Goal: Transaction & Acquisition: Purchase product/service

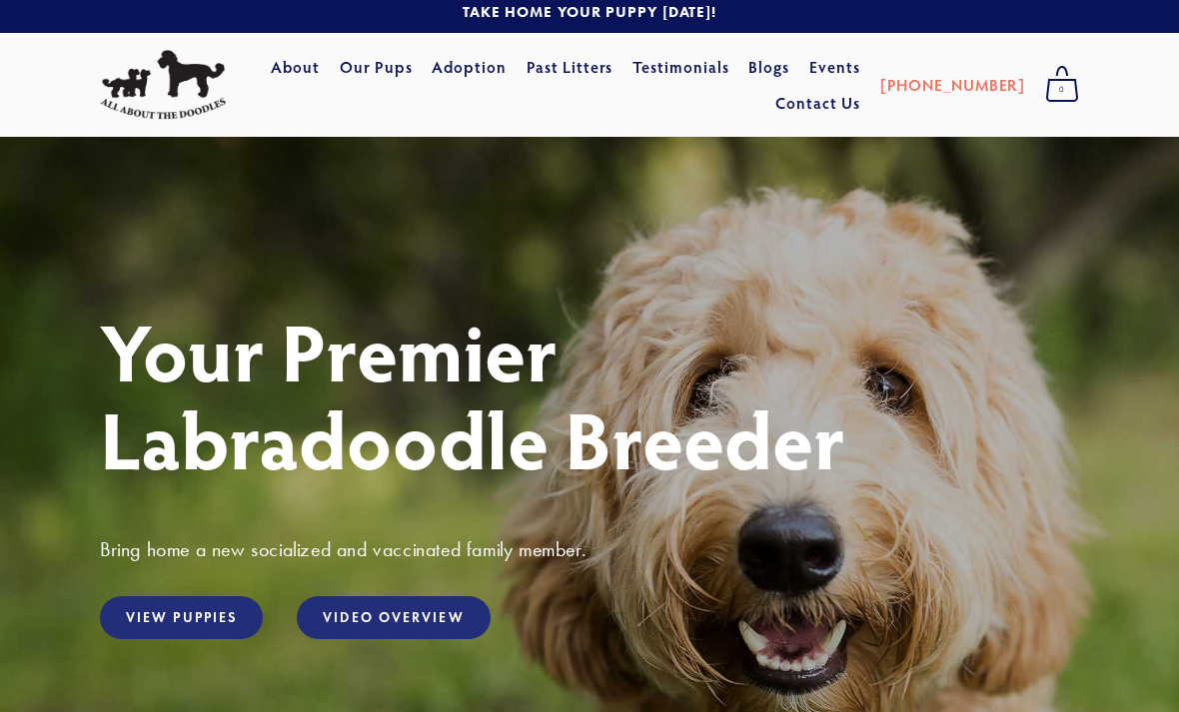
scroll to position [18, 0]
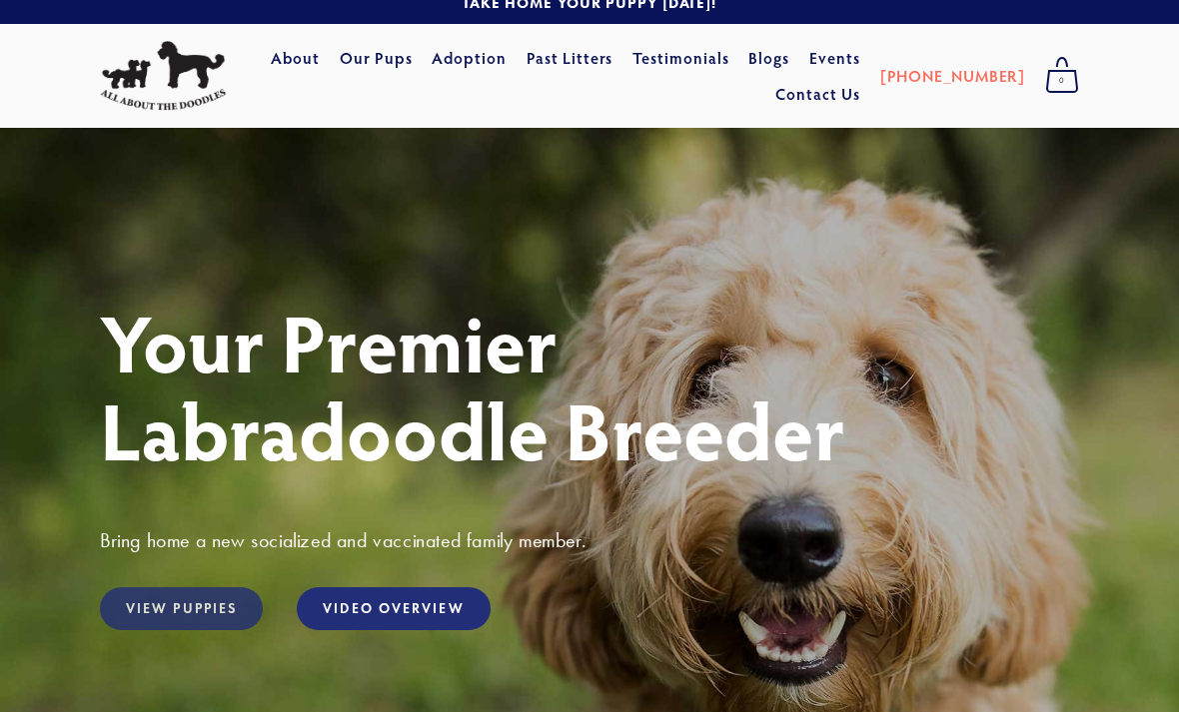
click at [190, 606] on link "View Puppies" at bounding box center [181, 609] width 163 height 43
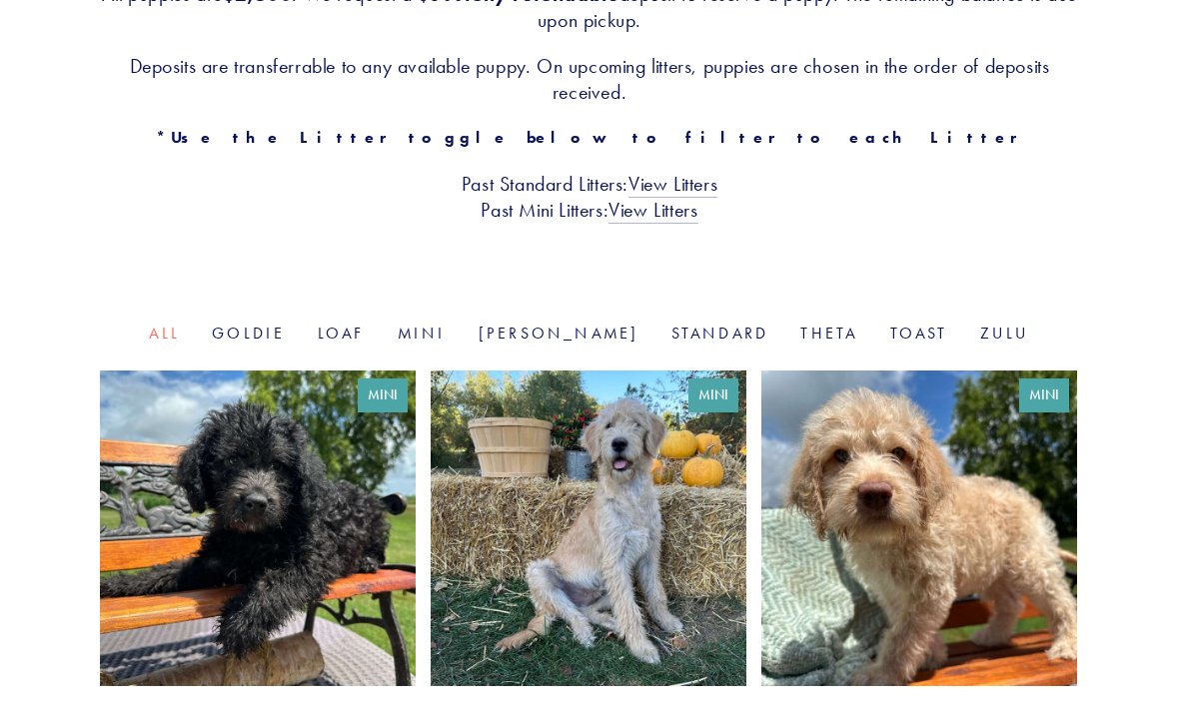
scroll to position [483, 0]
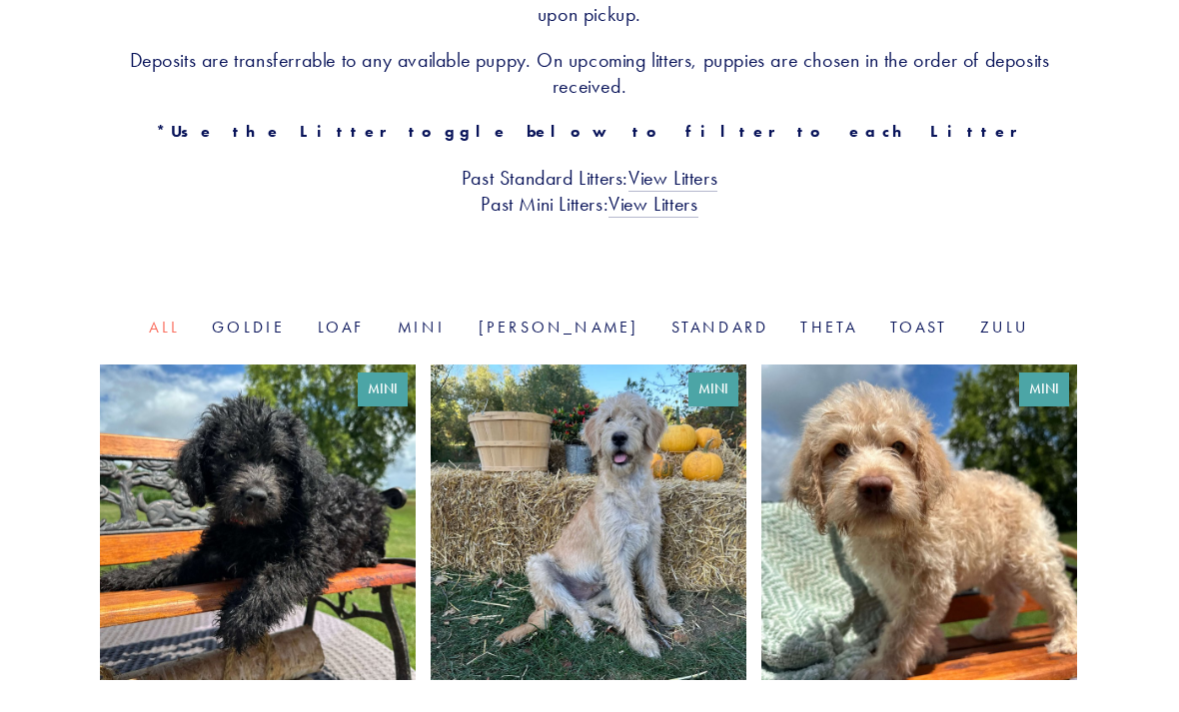
click at [337, 560] on link at bounding box center [258, 554] width 316 height 376
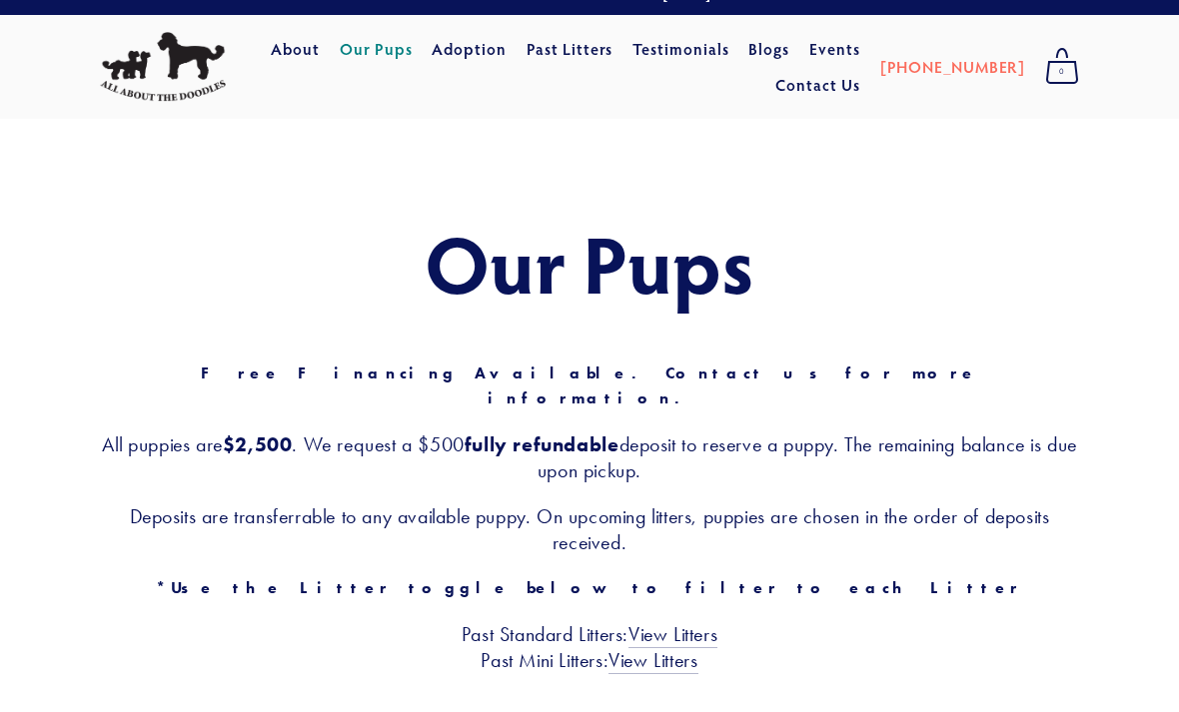
scroll to position [0, 0]
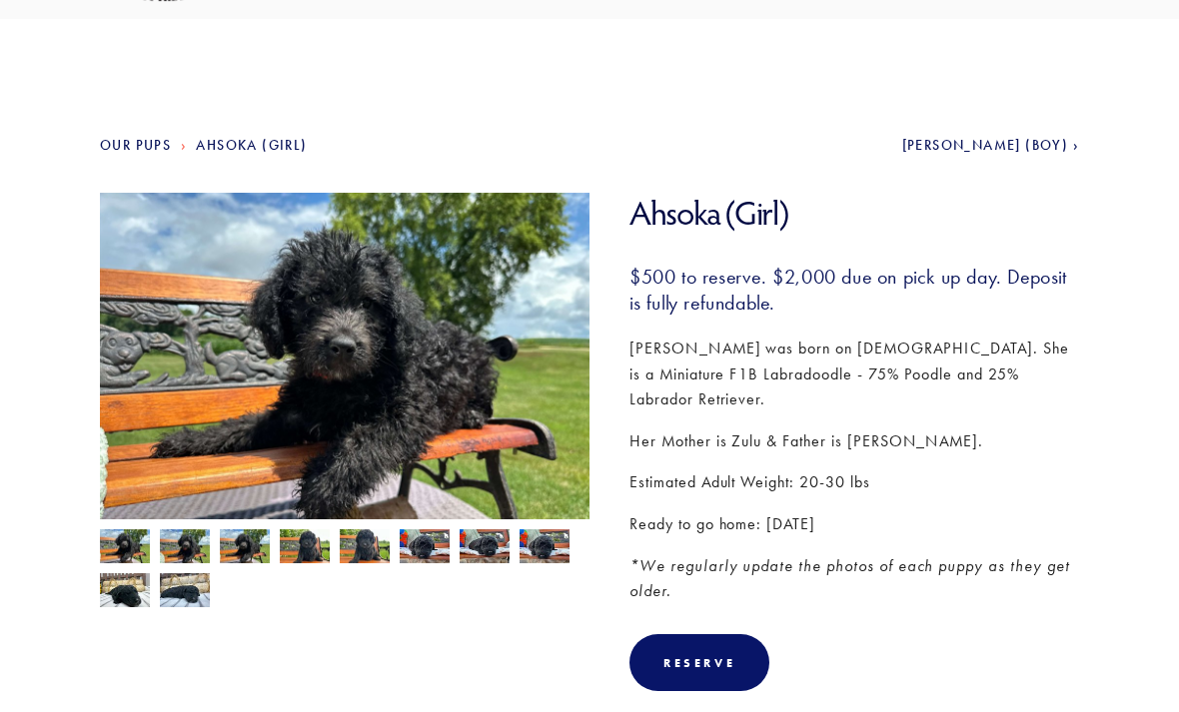
scroll to position [125, 0]
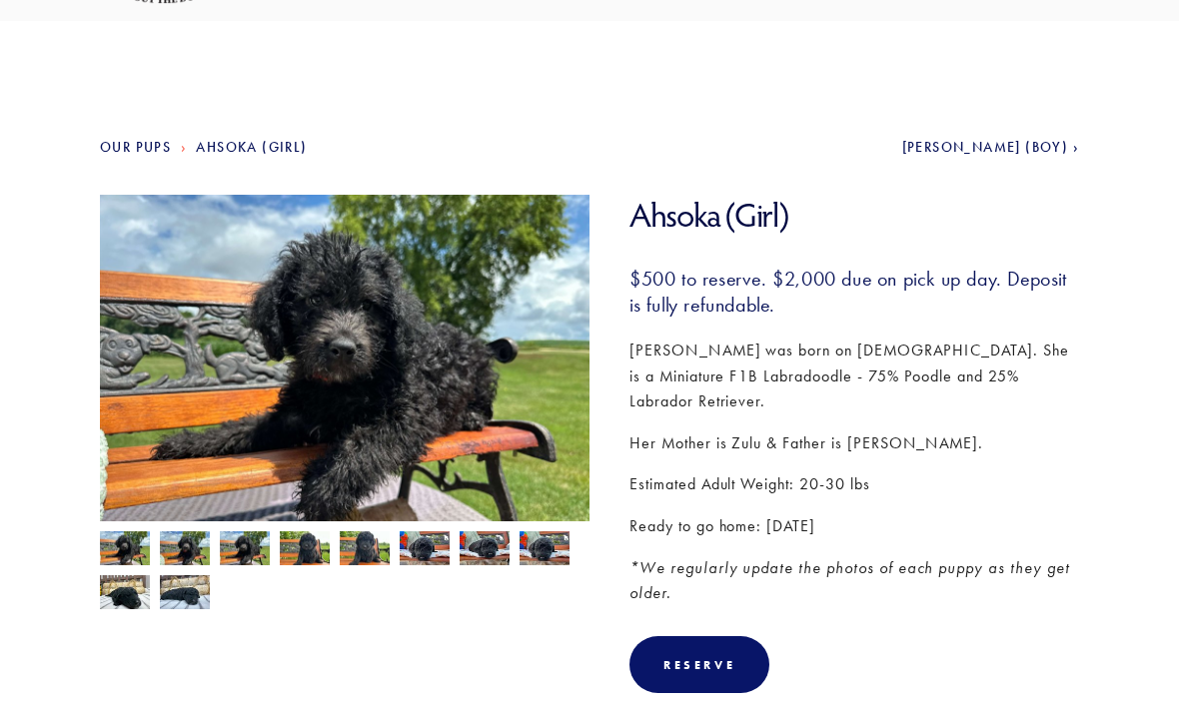
click at [434, 426] on img at bounding box center [345, 379] width 490 height 368
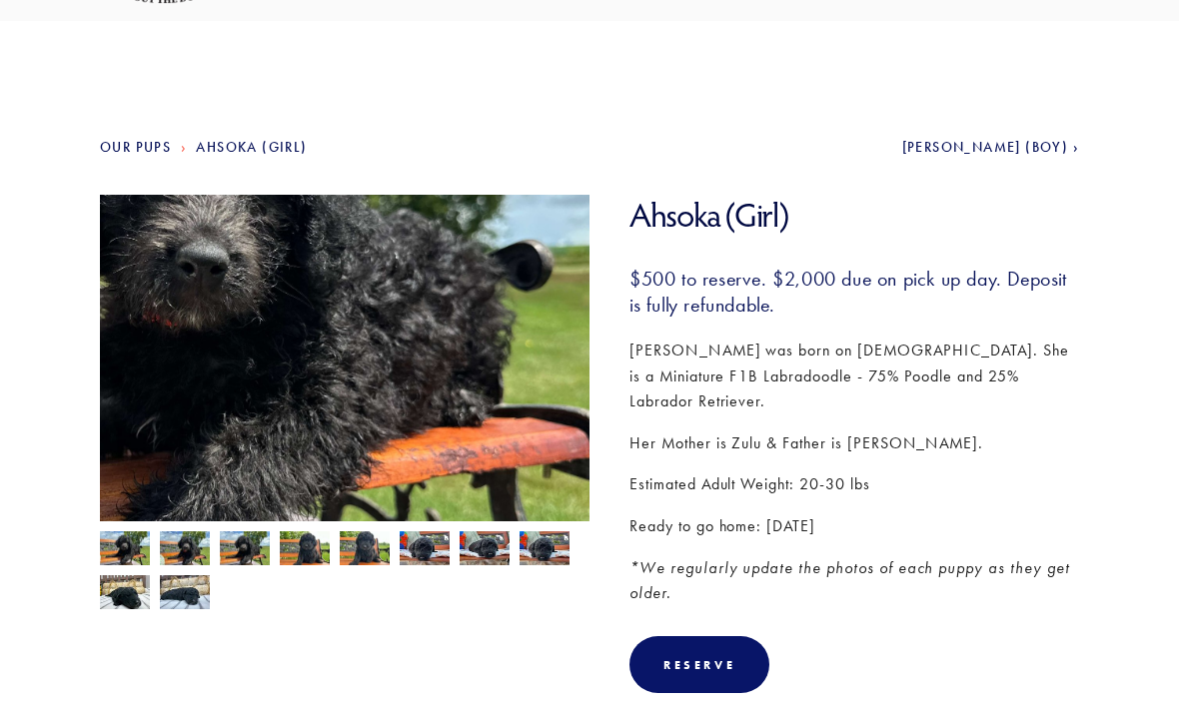
click at [483, 440] on img at bounding box center [345, 379] width 490 height 368
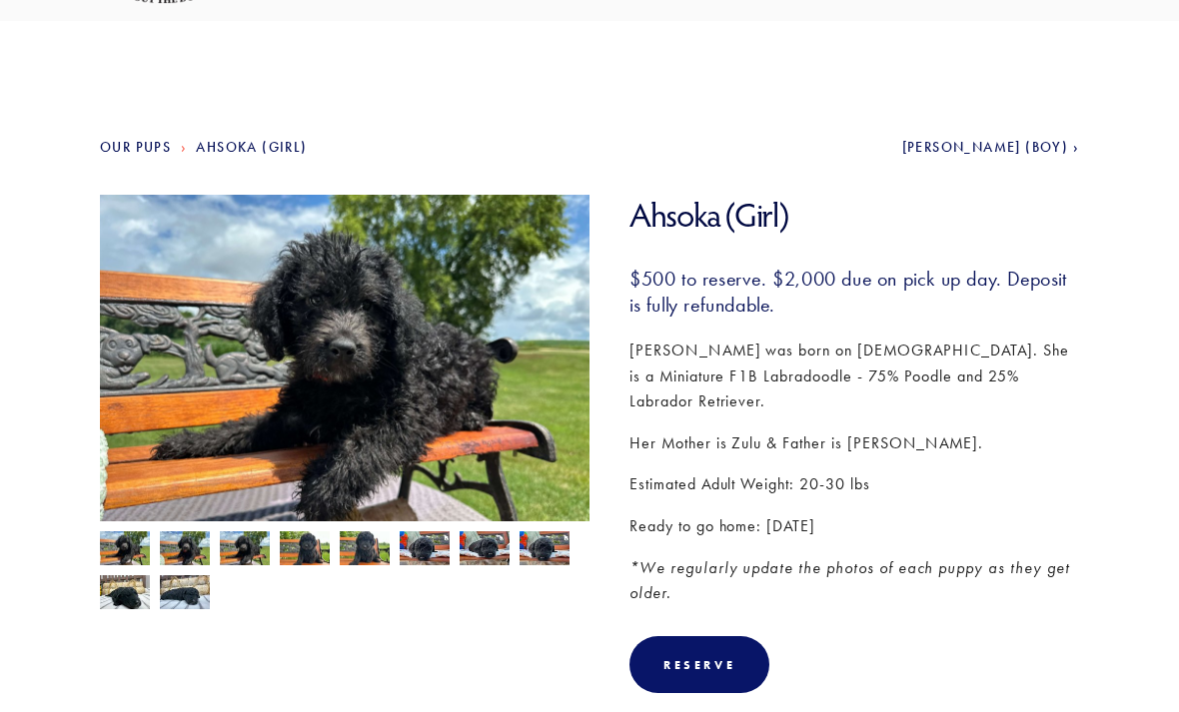
click at [500, 455] on img at bounding box center [345, 379] width 490 height 368
click at [185, 555] on img at bounding box center [185, 551] width 50 height 38
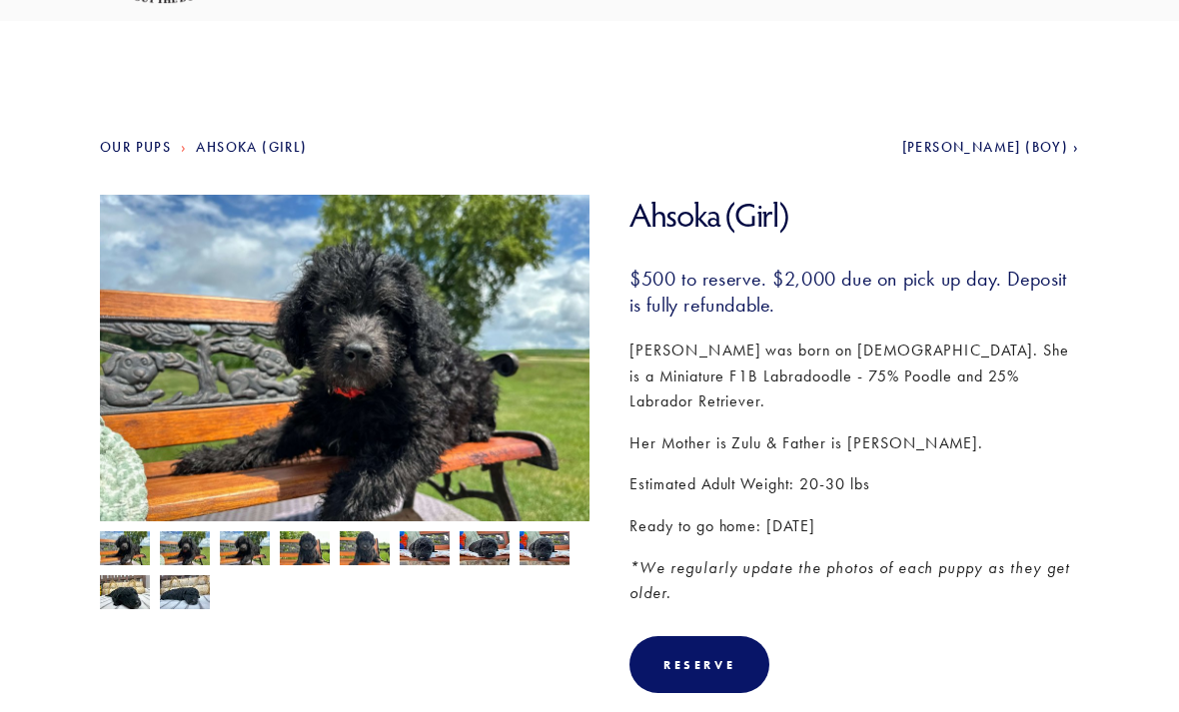
click at [262, 549] on img at bounding box center [245, 551] width 50 height 38
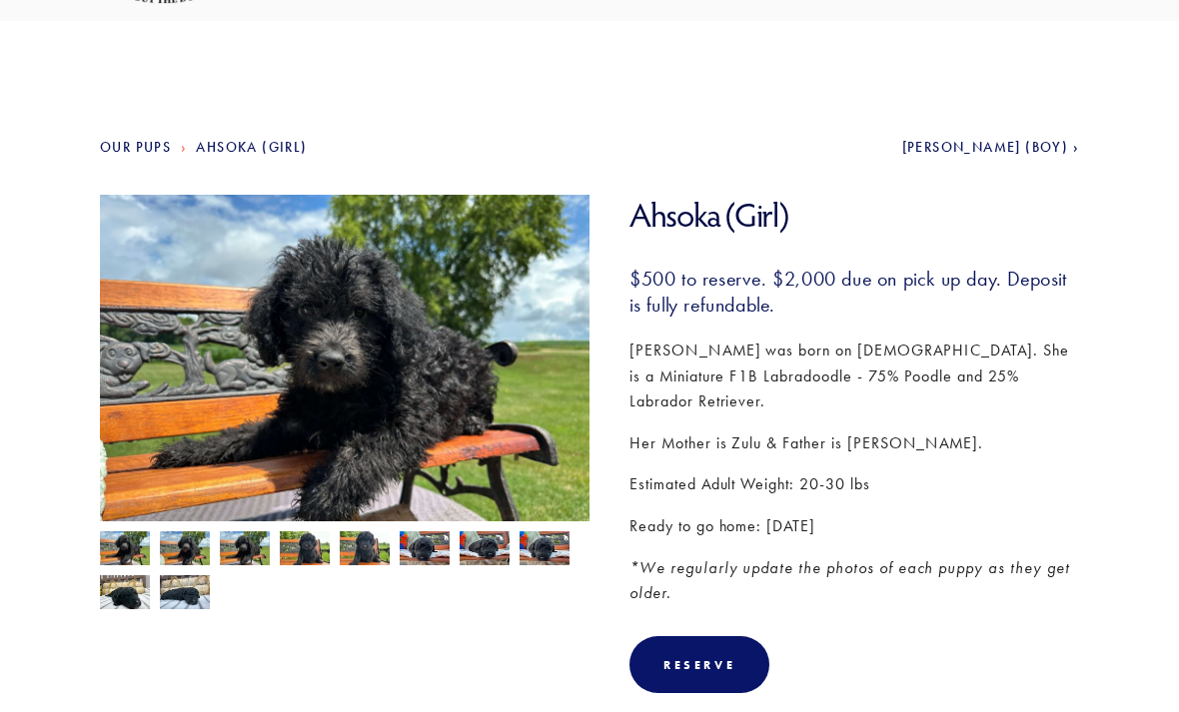
click at [304, 546] on img at bounding box center [305, 551] width 50 height 38
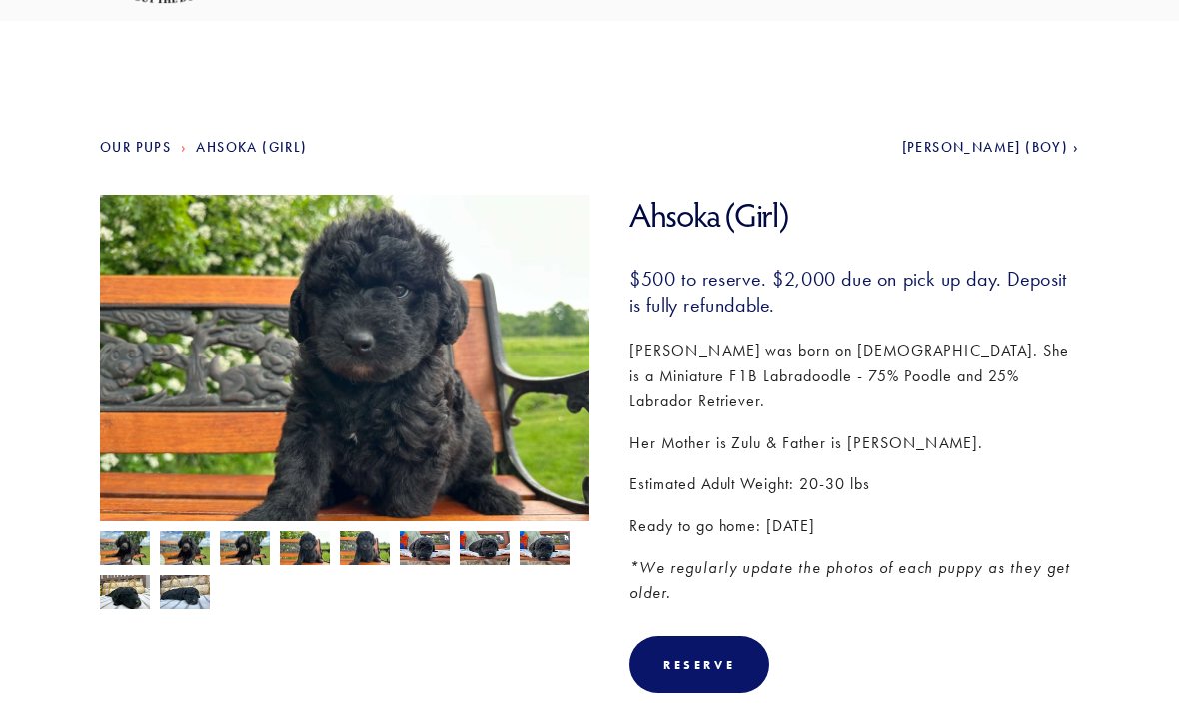
click at [370, 554] on img at bounding box center [365, 551] width 50 height 38
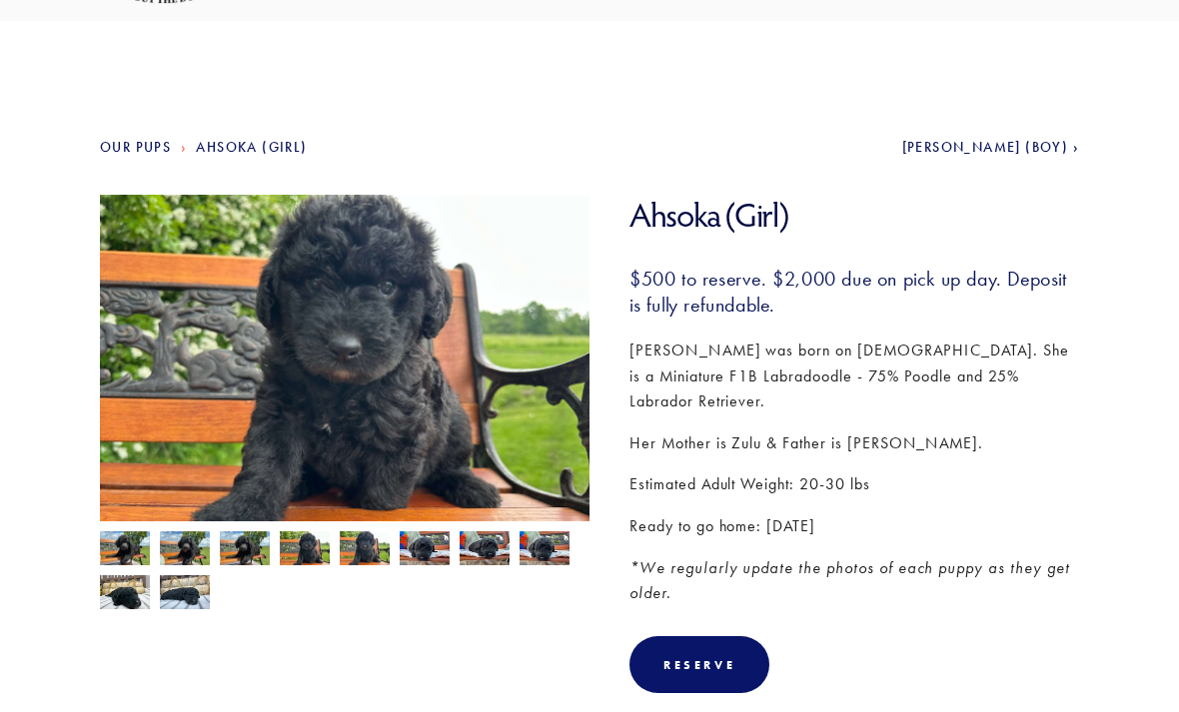
click at [437, 560] on img at bounding box center [425, 549] width 50 height 38
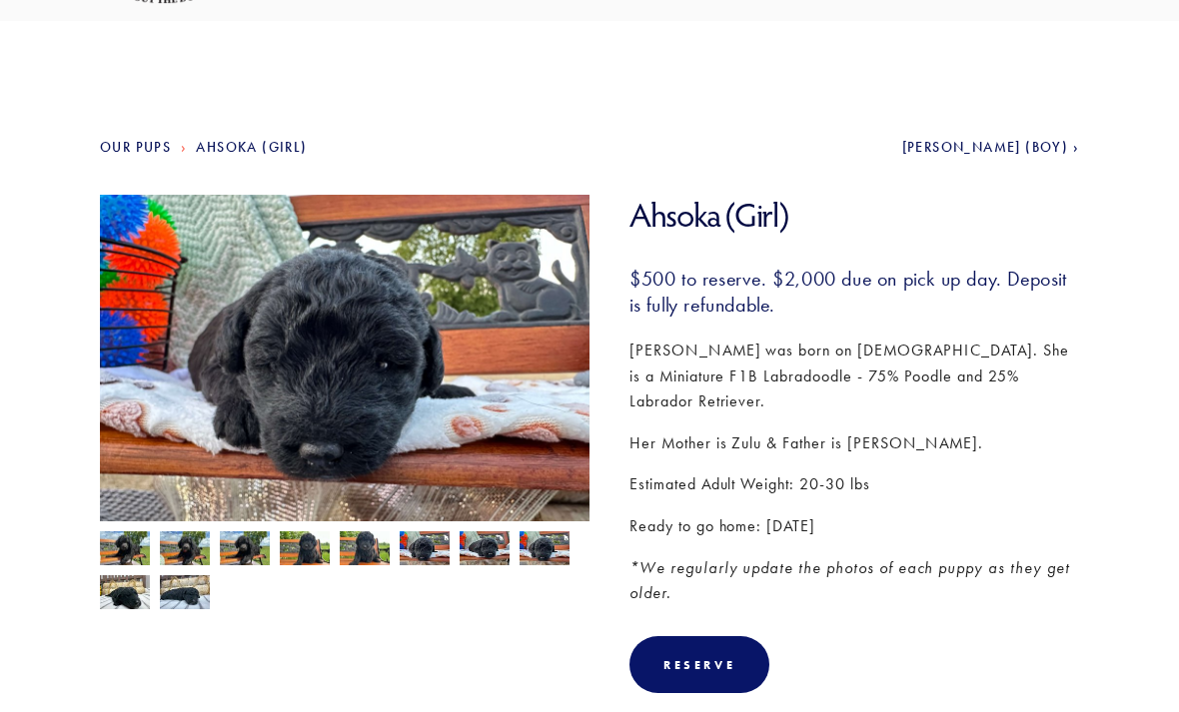
click at [482, 554] on img at bounding box center [485, 549] width 50 height 38
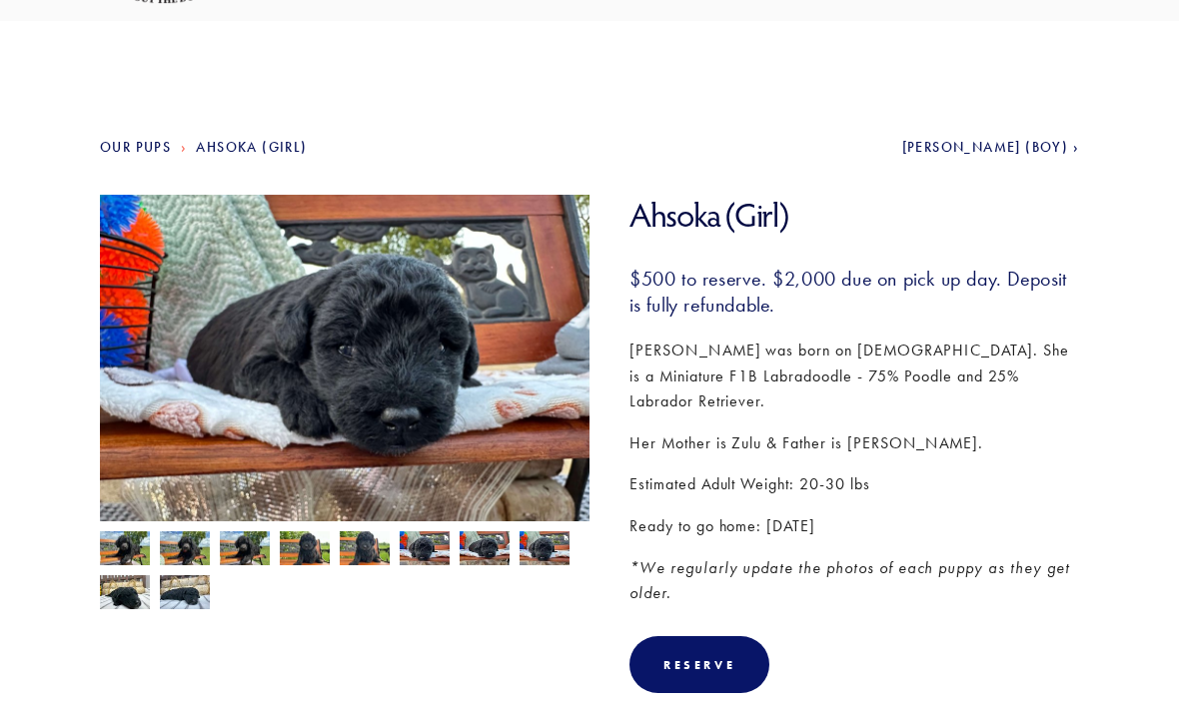
click at [538, 544] on img at bounding box center [545, 549] width 50 height 38
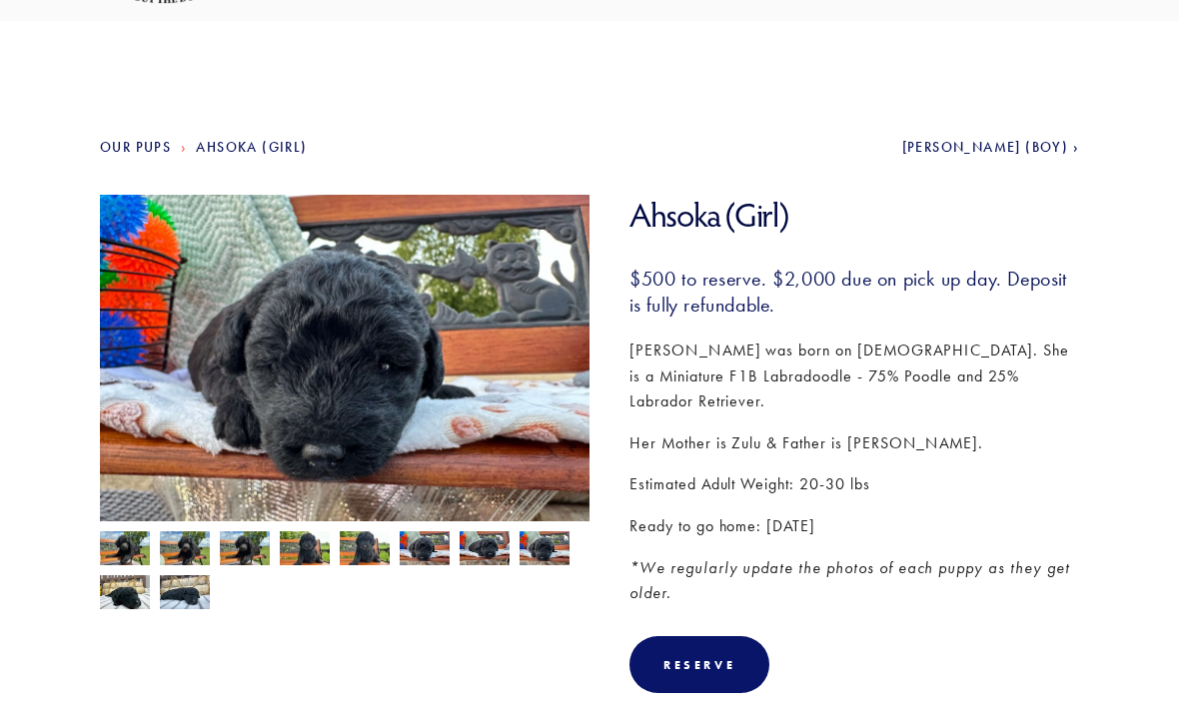
click at [130, 599] on img at bounding box center [125, 593] width 50 height 38
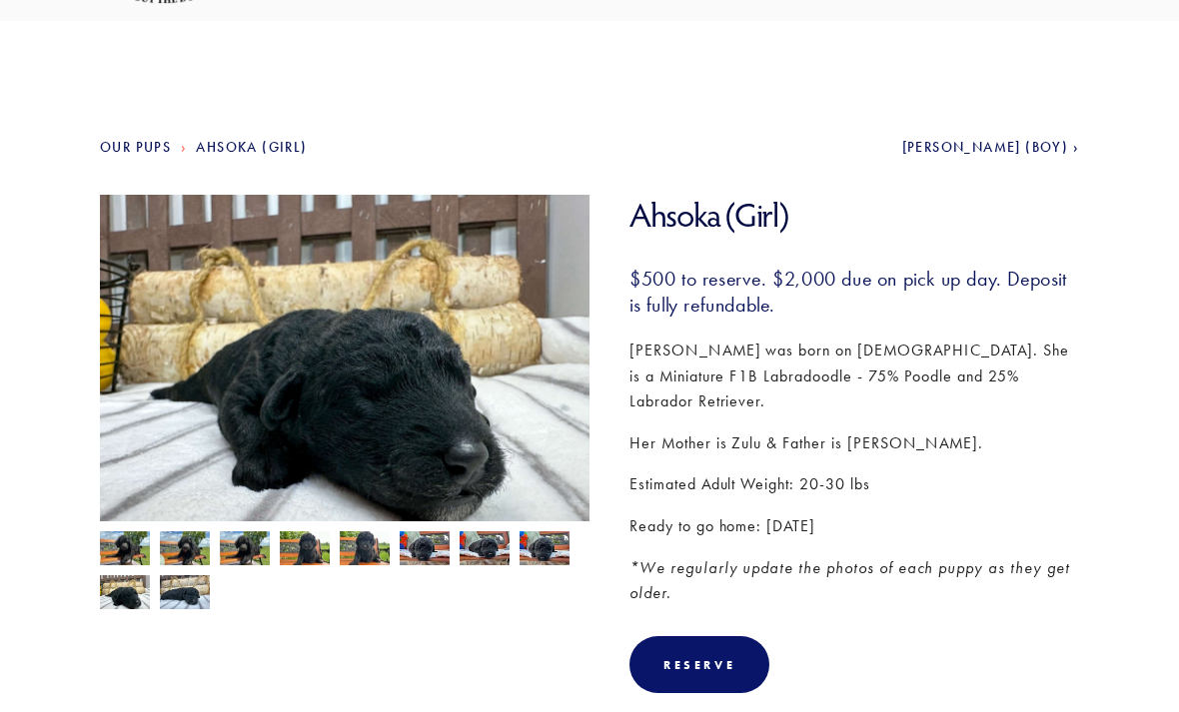
click at [176, 591] on img at bounding box center [185, 593] width 50 height 38
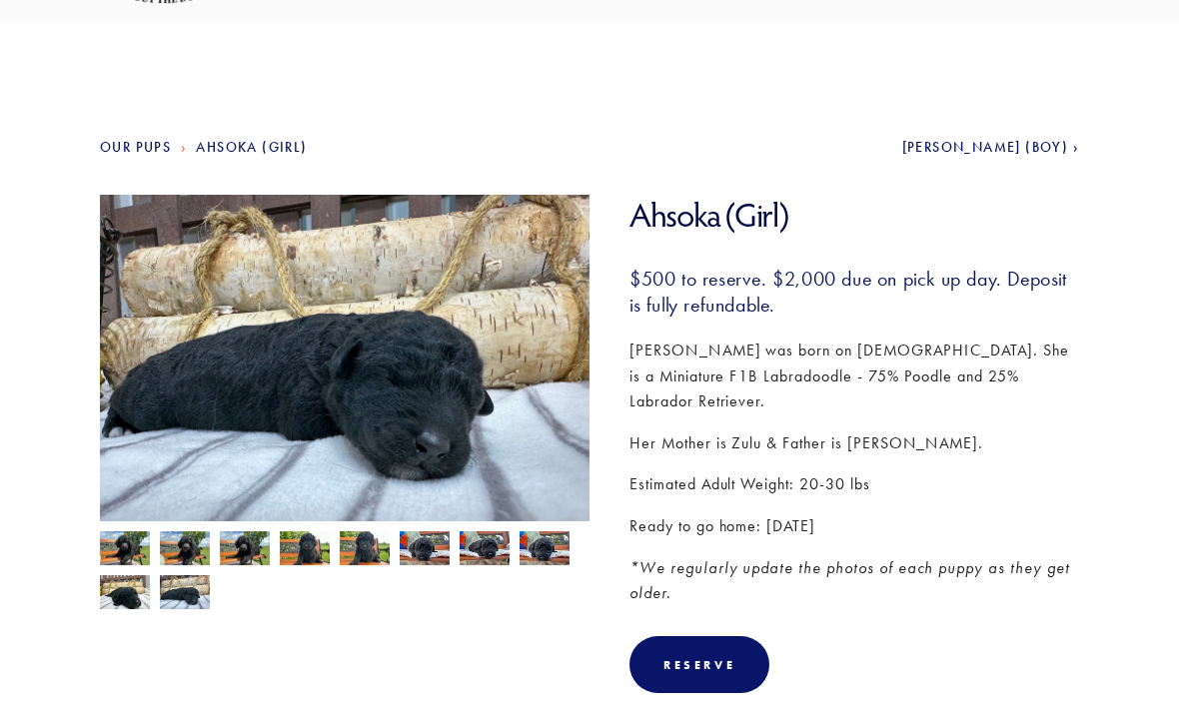
click at [125, 555] on img at bounding box center [125, 551] width 50 height 38
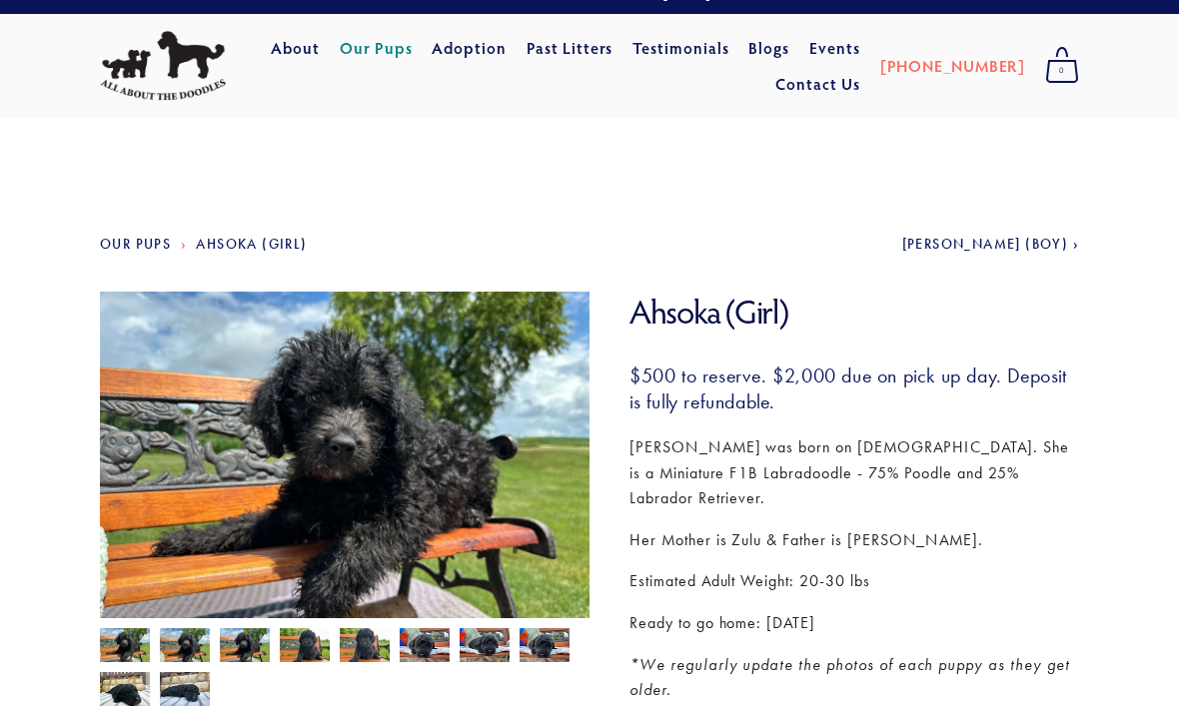
scroll to position [0, 0]
